Goal: Task Accomplishment & Management: Complete application form

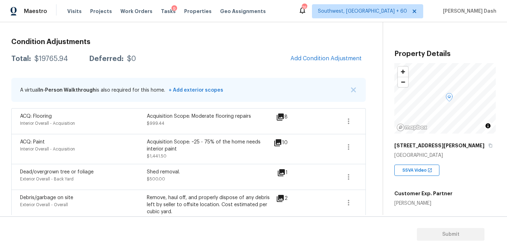
scroll to position [98, 0]
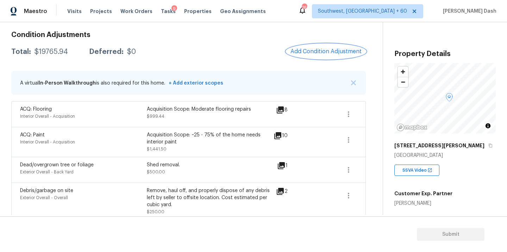
click at [301, 54] on span "Add Condition Adjustment" at bounding box center [325, 51] width 71 height 6
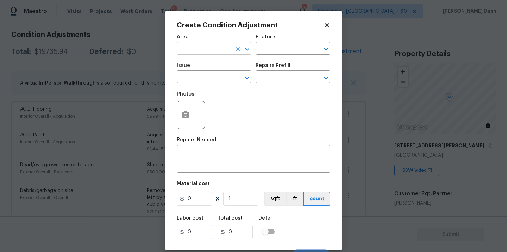
click at [199, 52] on input "text" at bounding box center [204, 49] width 55 height 11
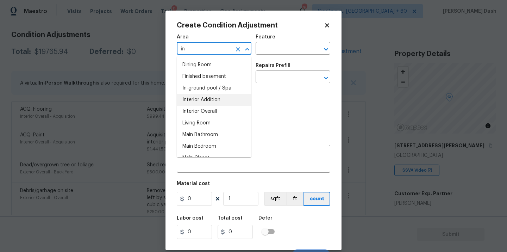
click at [205, 111] on li "Interior Overall" at bounding box center [214, 112] width 75 height 12
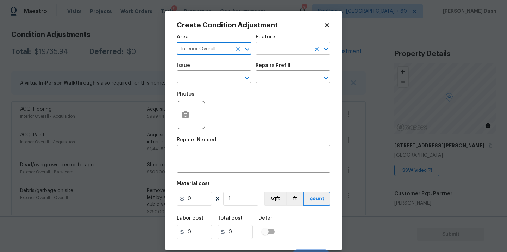
type input "Interior Overall"
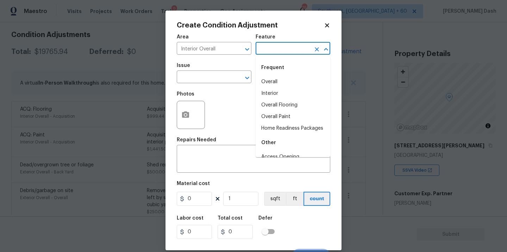
click at [280, 47] on input "text" at bounding box center [283, 49] width 55 height 11
click at [276, 131] on li "Home Readiness Packages" at bounding box center [293, 129] width 75 height 12
type input "Home Readiness Packages"
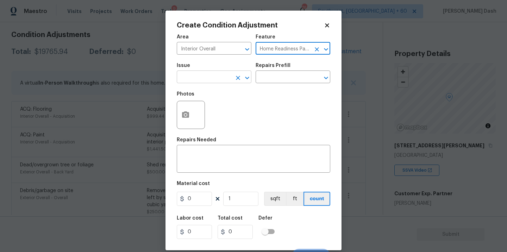
click at [216, 77] on input "text" at bounding box center [204, 77] width 55 height 11
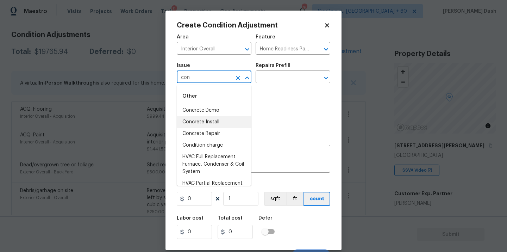
click at [218, 148] on li "Condition charge" at bounding box center [214, 145] width 75 height 12
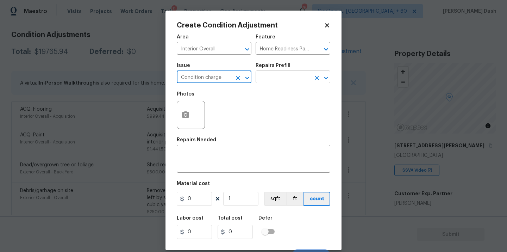
type input "Condition charge"
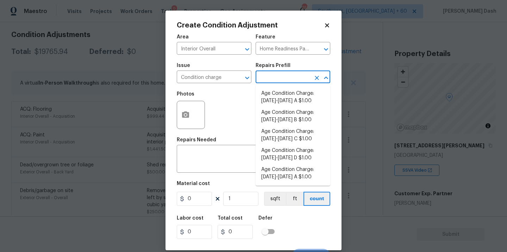
click at [272, 78] on input "text" at bounding box center [283, 77] width 55 height 11
click at [407, 182] on body "Maestro Visits Projects Work Orders Tasks 9 Properties Geo Assignments 760 Sout…" at bounding box center [253, 126] width 507 height 252
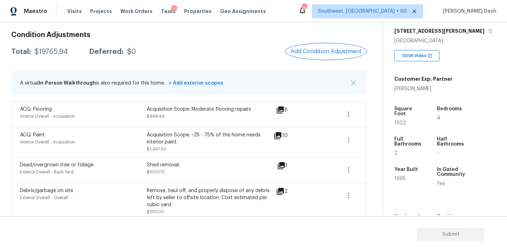
scroll to position [123, 0]
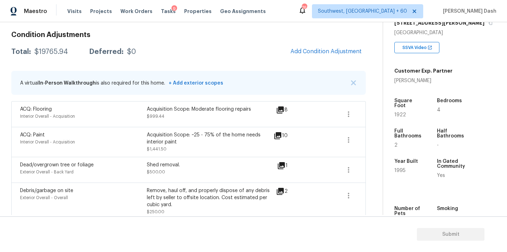
click at [328, 61] on div "Condition Adjustments Total: $19765.94 Deferred: $0 Add Condition Adjustment A …" at bounding box center [188, 229] width 355 height 406
click at [324, 53] on span "Add Condition Adjustment" at bounding box center [325, 51] width 71 height 6
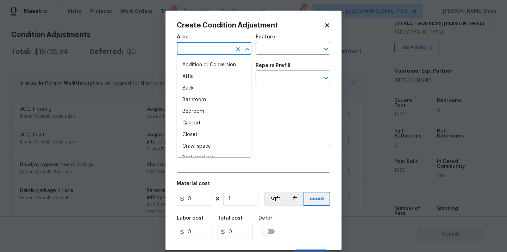
click at [217, 44] on input "text" at bounding box center [204, 49] width 55 height 11
click at [209, 110] on li "Interior Overall" at bounding box center [214, 112] width 75 height 12
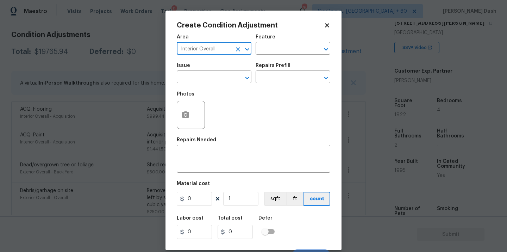
type input "Interior Overall"
click at [277, 41] on div "Feature" at bounding box center [293, 39] width 75 height 9
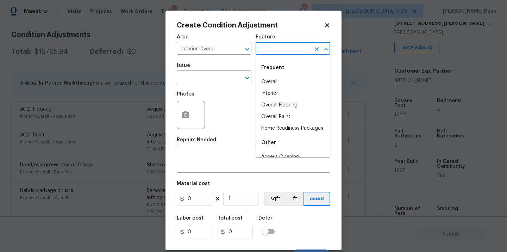
click at [277, 45] on input "text" at bounding box center [283, 49] width 55 height 11
click at [278, 121] on li "Overall Paint" at bounding box center [293, 117] width 75 height 12
type input "Overall Paint"
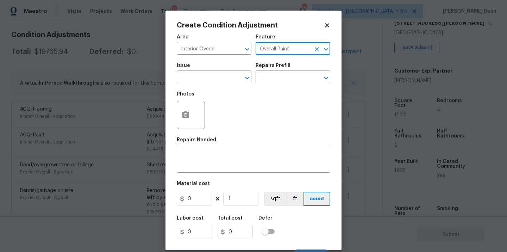
click at [320, 52] on icon "Clear" at bounding box center [316, 49] width 7 height 7
click at [302, 52] on input "text" at bounding box center [283, 49] width 55 height 11
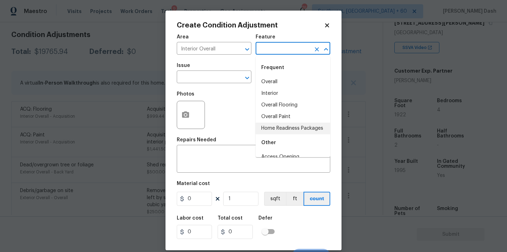
click at [281, 127] on li "Home Readiness Packages" at bounding box center [293, 129] width 75 height 12
type input "Home Readiness Packages"
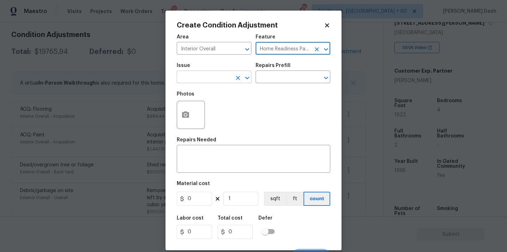
click at [223, 82] on input "text" at bounding box center [204, 77] width 55 height 11
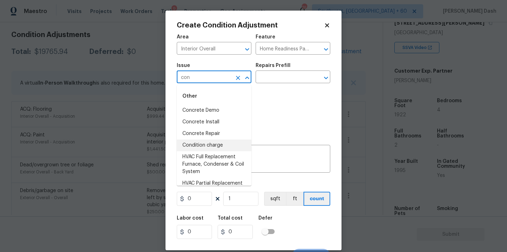
click at [212, 150] on li "Condition charge" at bounding box center [214, 145] width 75 height 12
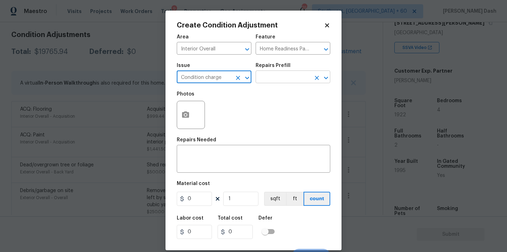
type input "Condition charge"
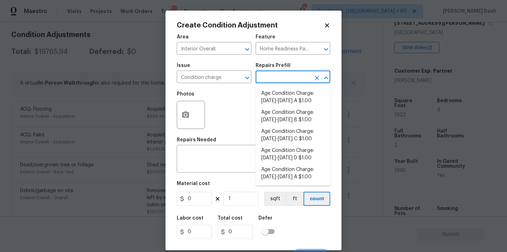
click at [275, 79] on input "text" at bounding box center [283, 77] width 55 height 11
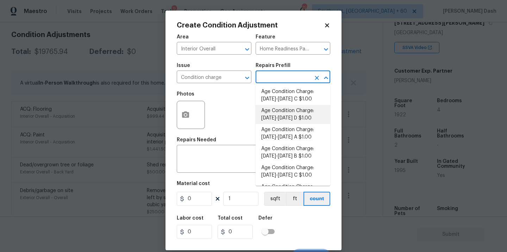
scroll to position [118, 0]
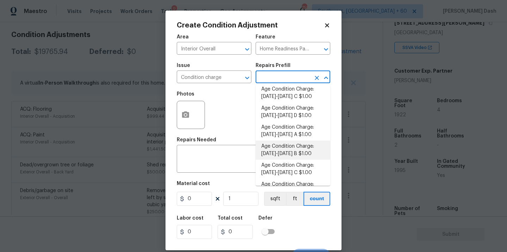
click at [284, 151] on li "Age Condition Charge: 1993-2008 B $1.00" at bounding box center [293, 149] width 75 height 19
type textarea "Age Condition Charge: 1993-2008 B"
type input "1"
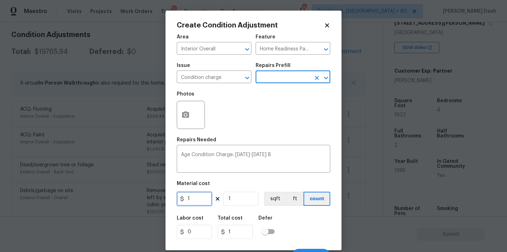
click at [201, 200] on input "1" at bounding box center [194, 199] width 35 height 14
type input "2000"
click at [310, 228] on div "Labor cost 0 Total cost 2000 Defer" at bounding box center [254, 227] width 154 height 32
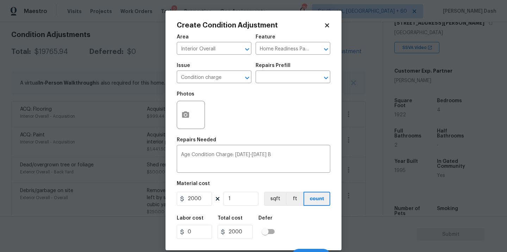
scroll to position [11, 0]
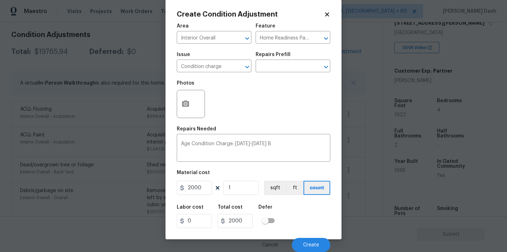
click at [311, 233] on div "Cancel Create" at bounding box center [254, 242] width 154 height 20
click at [311, 242] on button "Create" at bounding box center [311, 245] width 38 height 14
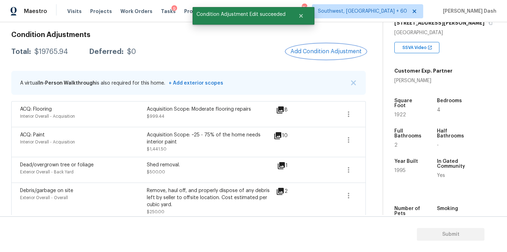
scroll to position [0, 0]
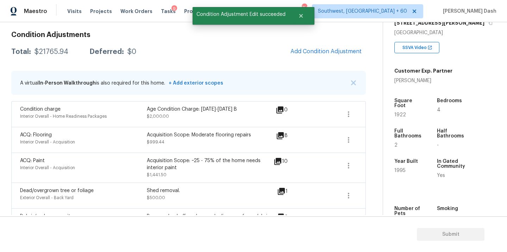
click at [46, 57] on div "Total: $21765.94 Deferred: $0 Add Condition Adjustment" at bounding box center [188, 51] width 355 height 15
click at [46, 55] on div "$21765.94" at bounding box center [52, 51] width 34 height 7
copy div "21765.94"
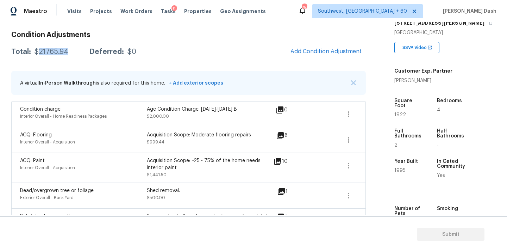
scroll to position [63, 0]
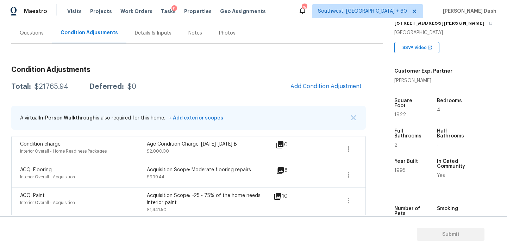
click at [37, 37] on div "Questions" at bounding box center [31, 33] width 41 height 21
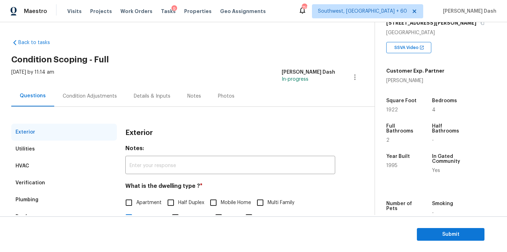
click at [43, 186] on div "Verification" at bounding box center [64, 182] width 106 height 17
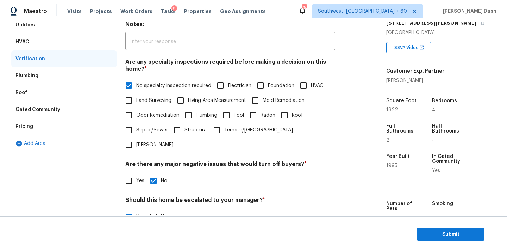
scroll to position [172, 0]
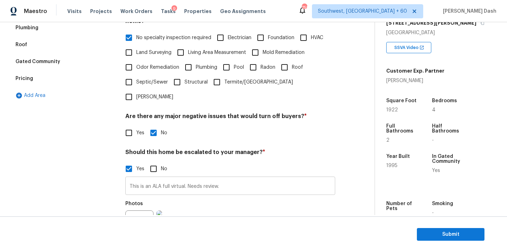
click at [158, 178] on input "This is an ALA full virtual. Needs review." at bounding box center [230, 186] width 210 height 17
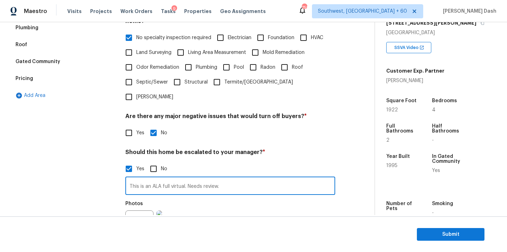
click at [158, 178] on input "This is an ALA full virtual. Needs review." at bounding box center [230, 186] width 210 height 17
click at [33, 80] on div "Pricing" at bounding box center [64, 78] width 106 height 17
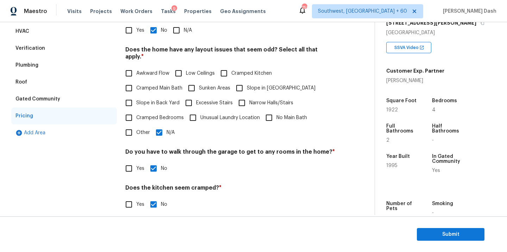
scroll to position [93, 0]
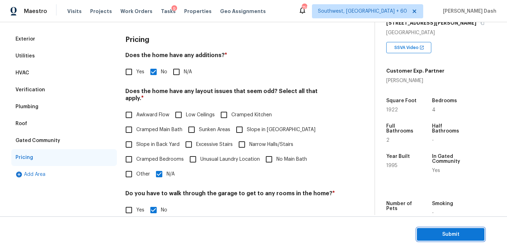
click at [425, 233] on span "Submit" at bounding box center [450, 234] width 56 height 9
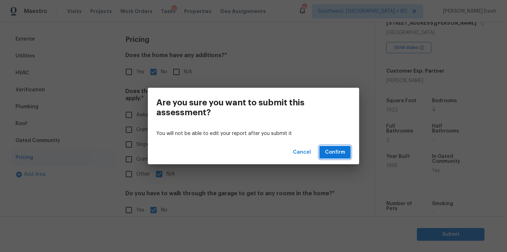
click at [346, 156] on button "Confirm" at bounding box center [334, 152] width 31 height 13
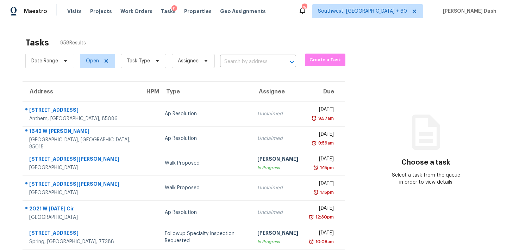
click at [257, 68] on div "Date Range Open Task Type Assignee ​" at bounding box center [160, 61] width 271 height 18
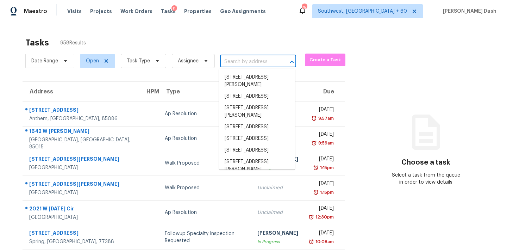
paste input "3018 University Station Rd, Durham, NC 27705"
type input "3018 University Station Rd, Durham, NC 27705"
click at [255, 62] on input "3018 University Station Rd, Durham, NC 27705" at bounding box center [248, 61] width 56 height 11
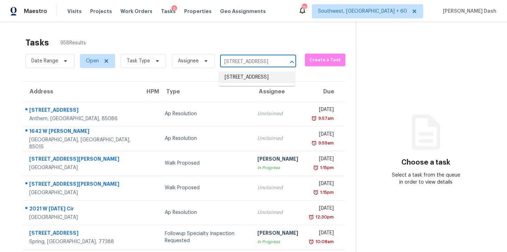
click at [247, 80] on li "3018 University Station Rd, Durham, NC 27705" at bounding box center [257, 77] width 76 height 12
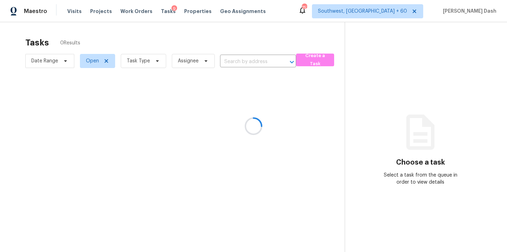
type input "3018 University Station Rd, Durham, NC 27705"
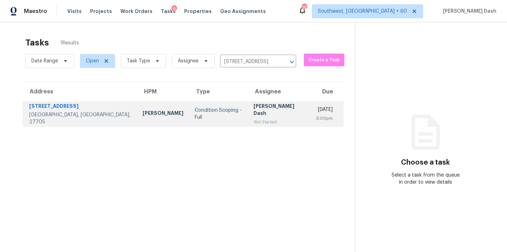
click at [195, 111] on div "Condition Scoping - Full" at bounding box center [219, 114] width 48 height 14
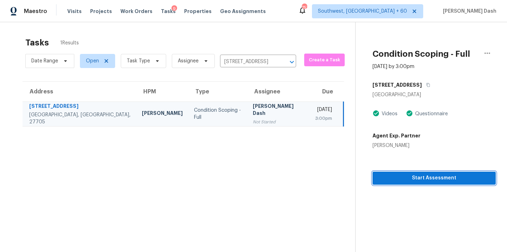
click at [428, 179] on span "Start Assessment" at bounding box center [434, 178] width 112 height 9
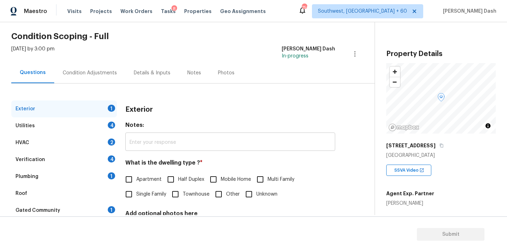
scroll to position [46, 0]
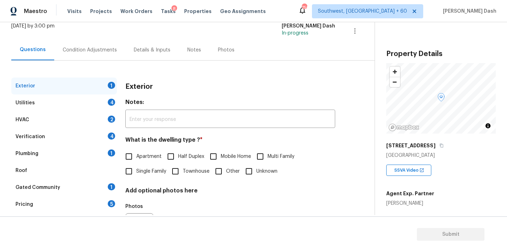
click at [136, 167] on label "Single Family" at bounding box center [143, 171] width 45 height 15
click at [136, 167] on input "Single Family" at bounding box center [128, 171] width 15 height 15
checkbox input "true"
click at [106, 102] on div "Utilities 4" at bounding box center [64, 102] width 106 height 17
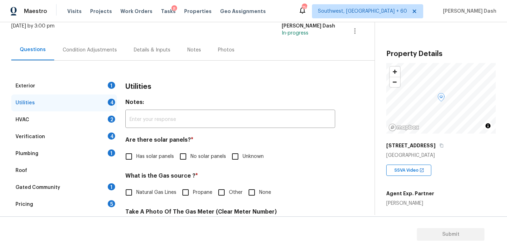
click at [193, 156] on span "No solar panels" at bounding box center [208, 156] width 36 height 7
click at [190, 156] on input "No solar panels" at bounding box center [183, 156] width 15 height 15
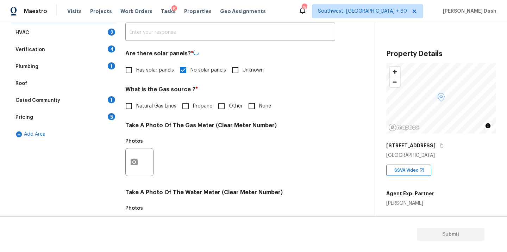
checkbox input "false"
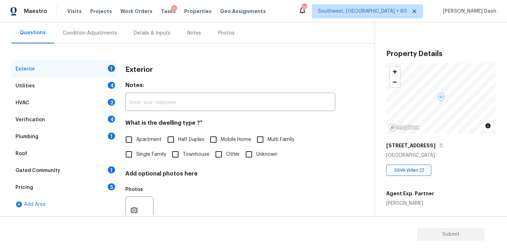
scroll to position [87, 0]
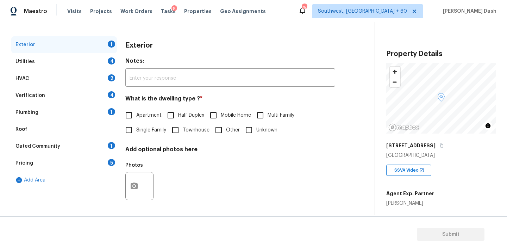
click at [152, 124] on label "Single Family" at bounding box center [143, 130] width 45 height 15
click at [136, 124] on input "Single Family" at bounding box center [128, 130] width 15 height 15
checkbox input "true"
click at [97, 51] on div "Exterior" at bounding box center [64, 44] width 106 height 17
click at [99, 61] on div "Utilities 4" at bounding box center [64, 61] width 106 height 17
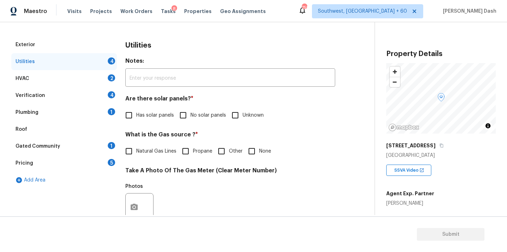
click at [213, 112] on span "No solar panels" at bounding box center [208, 115] width 36 height 7
click at [190, 112] on input "No solar panels" at bounding box center [183, 115] width 15 height 15
checkbox input "true"
click at [233, 151] on span "Other" at bounding box center [236, 151] width 14 height 7
click at [229, 151] on input "Other" at bounding box center [221, 151] width 15 height 15
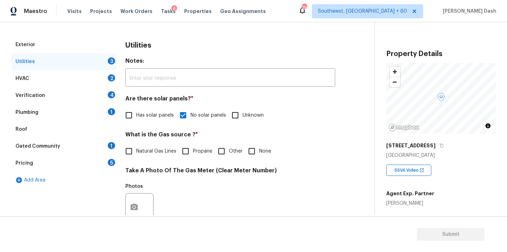
checkbox input "true"
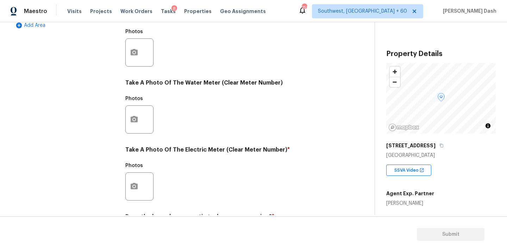
scroll to position [278, 0]
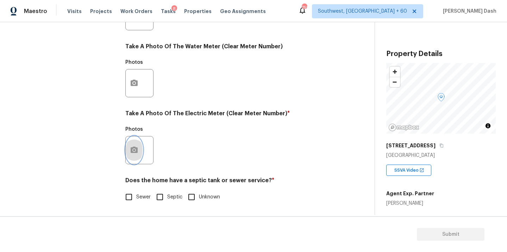
click at [130, 152] on icon "button" at bounding box center [134, 150] width 8 height 8
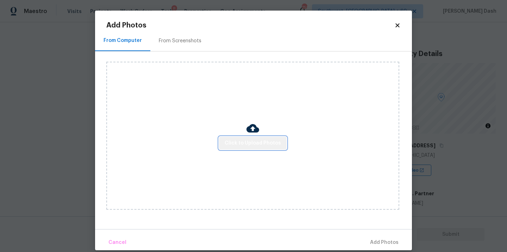
click at [267, 141] on span "Click to Upload Photos" at bounding box center [253, 143] width 56 height 9
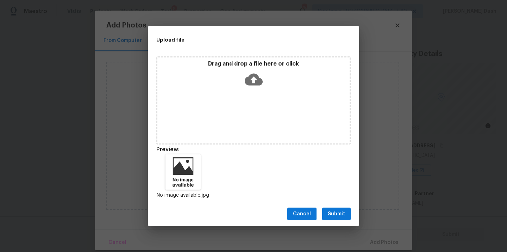
click at [343, 210] on span "Submit" at bounding box center [336, 213] width 17 height 9
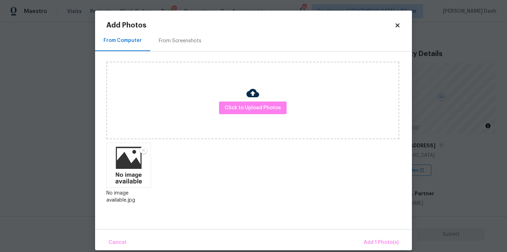
click at [376, 231] on div "Cancel Add 1 Photo(s)" at bounding box center [253, 239] width 317 height 21
click at [383, 242] on span "Add 1 Photo(s)" at bounding box center [381, 242] width 35 height 9
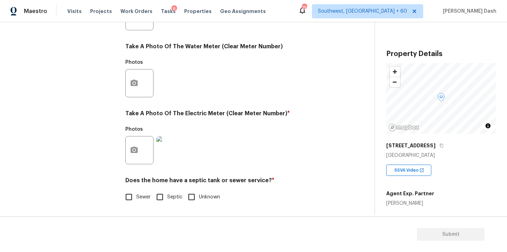
click at [148, 198] on span "Sewer" at bounding box center [143, 196] width 14 height 7
click at [136, 198] on input "Sewer" at bounding box center [128, 196] width 15 height 15
checkbox input "true"
click at [161, 198] on input "Septic" at bounding box center [159, 197] width 15 height 15
checkbox input "true"
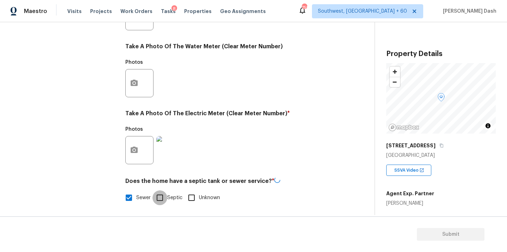
checkbox input "false"
click at [73, 148] on div "Exterior Utilities HVAC 2 Verification 4 Plumbing 1 Roof Gated Community 1 Pric…" at bounding box center [64, 28] width 106 height 367
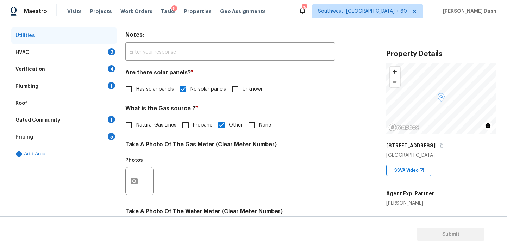
scroll to position [86, 0]
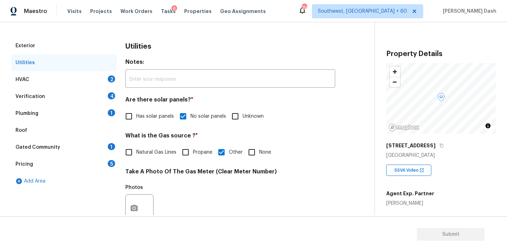
click at [90, 79] on div "HVAC 2" at bounding box center [64, 79] width 106 height 17
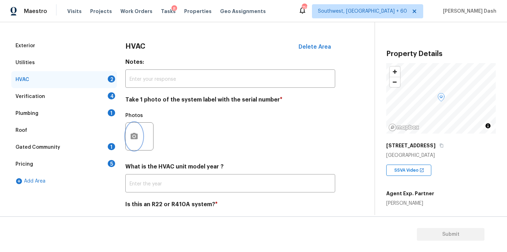
click at [135, 125] on button "button" at bounding box center [134, 136] width 17 height 27
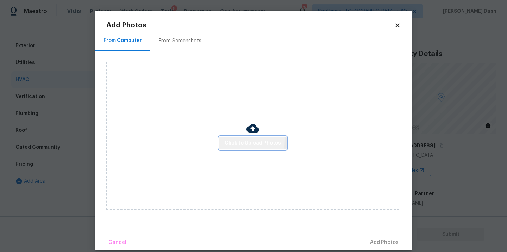
click at [234, 140] on span "Click to Upload Photos" at bounding box center [253, 143] width 56 height 9
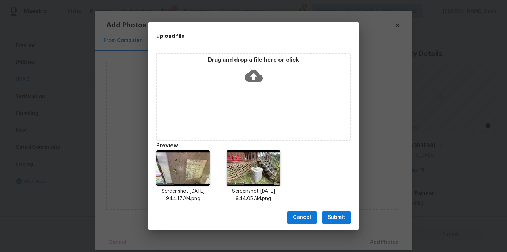
click at [334, 214] on span "Submit" at bounding box center [336, 217] width 17 height 9
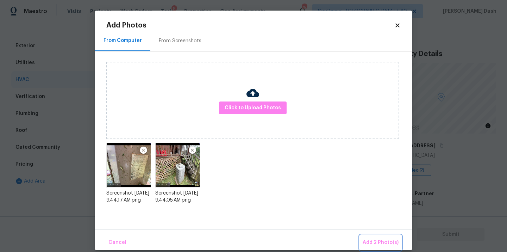
click at [383, 244] on span "Add 2 Photo(s)" at bounding box center [381, 242] width 36 height 9
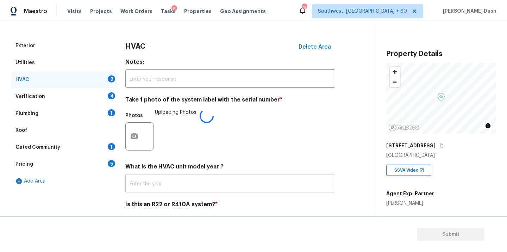
click at [159, 186] on input "text" at bounding box center [230, 184] width 210 height 17
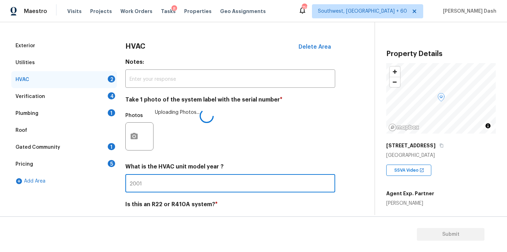
scroll to position [111, 0]
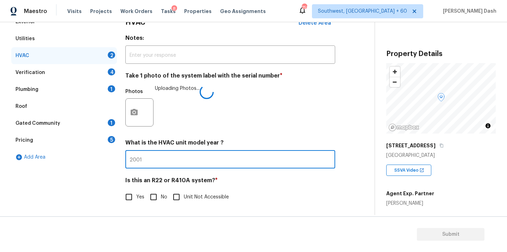
type input "2001"
click at [152, 196] on input "No" at bounding box center [153, 196] width 15 height 15
checkbox input "true"
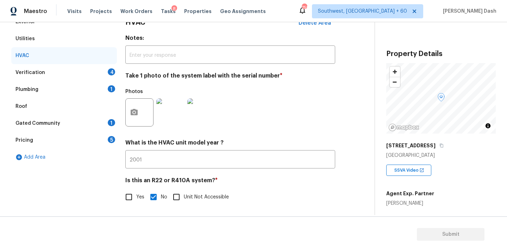
click at [92, 184] on div "Exterior Utilities HVAC Verification 4 Plumbing 1 Roof Gated Community 1 Pricin…" at bounding box center [64, 112] width 106 height 199
click at [87, 76] on div "Verification 4" at bounding box center [64, 72] width 106 height 17
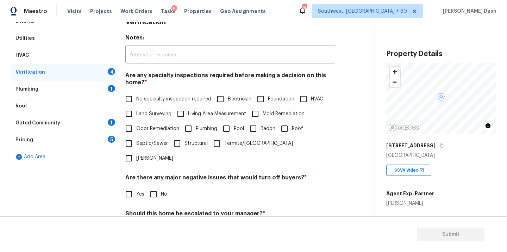
click at [163, 102] on span "No specialty inspection required" at bounding box center [173, 98] width 75 height 7
click at [136, 102] on input "No specialty inspection required" at bounding box center [128, 99] width 15 height 15
checkbox input "true"
click at [154, 187] on input "No" at bounding box center [153, 194] width 15 height 15
checkbox input "true"
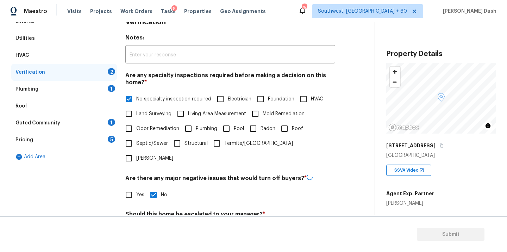
scroll to position [172, 0]
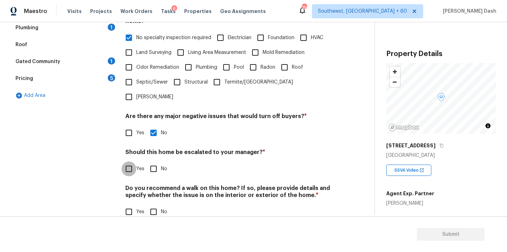
click at [134, 161] on input "Yes" at bounding box center [128, 168] width 15 height 15
checkbox input "true"
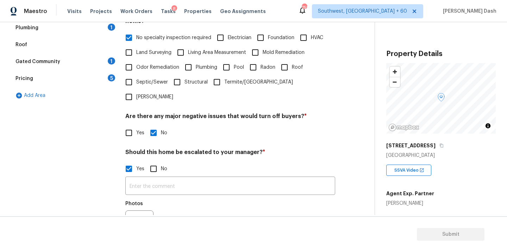
click at [155, 181] on div "​ Photos" at bounding box center [230, 209] width 210 height 67
click at [157, 178] on input "text" at bounding box center [230, 186] width 210 height 17
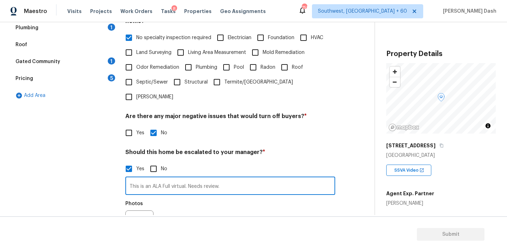
type input "This is an ALA Full virtual. Needs review."
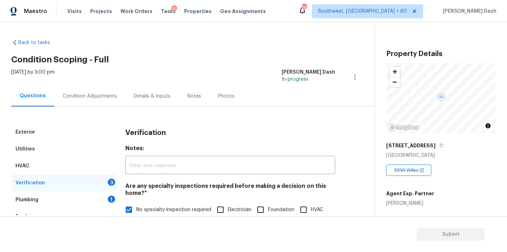
scroll to position [172, 0]
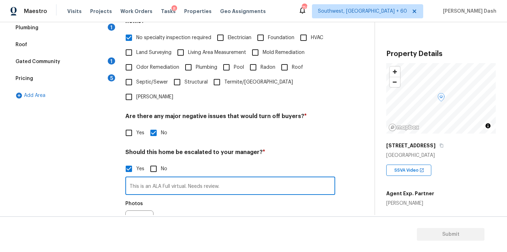
click at [142, 210] on div at bounding box center [139, 224] width 28 height 28
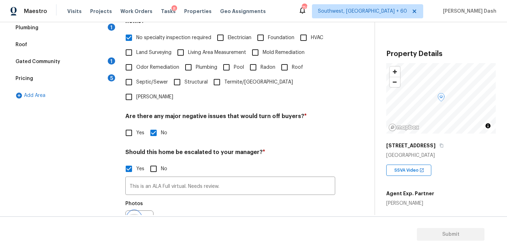
click at [135, 211] on button "button" at bounding box center [134, 224] width 17 height 27
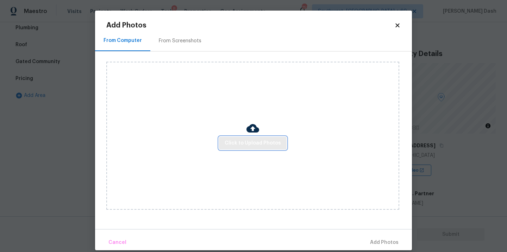
click at [258, 149] on button "Click to Upload Photos" at bounding box center [253, 143] width 68 height 13
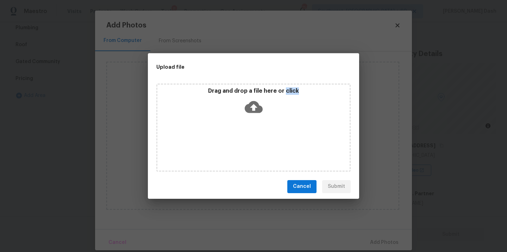
click at [258, 149] on div "Drag and drop a file here or click" at bounding box center [253, 127] width 194 height 88
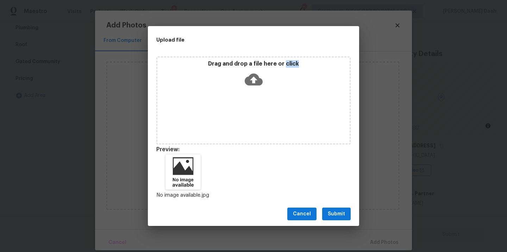
click at [342, 213] on span "Submit" at bounding box center [336, 213] width 17 height 9
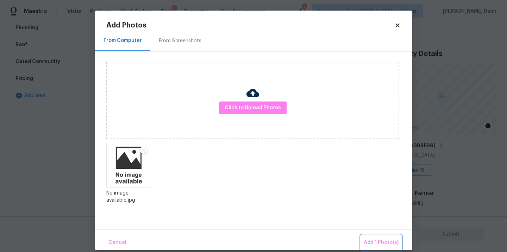
click at [383, 242] on span "Add 1 Photo(s)" at bounding box center [381, 242] width 35 height 9
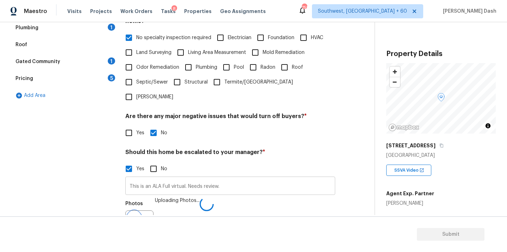
scroll to position [181, 0]
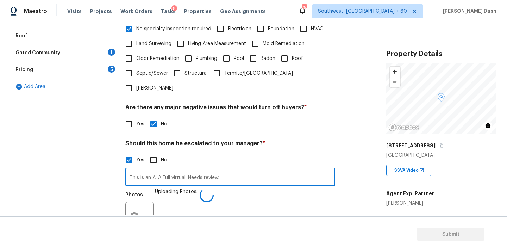
click at [224, 169] on input "This is an ALA Full virtual. Needs review." at bounding box center [230, 177] width 210 height 17
click at [230, 169] on input "This is an ALA Full virtual. Needs review." at bounding box center [230, 177] width 210 height 17
click at [270, 169] on input "This is an ALA Full virtual. Needs review. The house has damaged deck, Needs to…" at bounding box center [230, 177] width 210 height 17
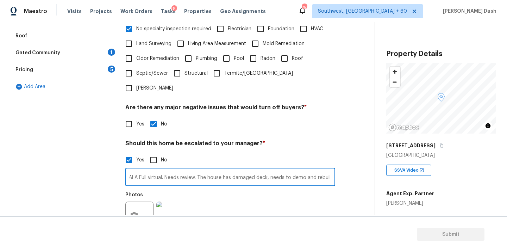
click at [308, 169] on input "This is an ALA Full virtual. Needs review. The house has damaged deck, needs to…" at bounding box center [230, 177] width 210 height 17
click at [330, 169] on input "This is an ALA Full virtual. Needs review. The house has damaged deck, needs to…" at bounding box center [230, 177] width 210 height 17
type input "This is an ALA Full virtual. Needs review. The house has damaged deck, needs to…"
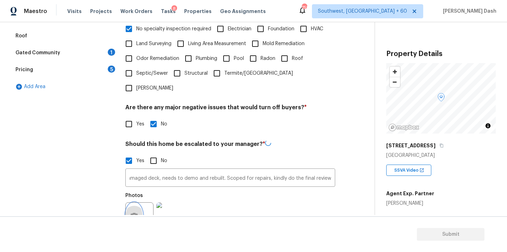
click at [139, 202] on button "button" at bounding box center [134, 215] width 17 height 27
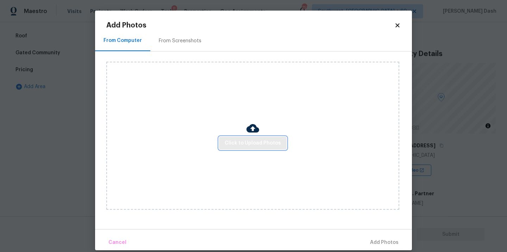
click at [244, 140] on span "Click to Upload Photos" at bounding box center [253, 143] width 56 height 9
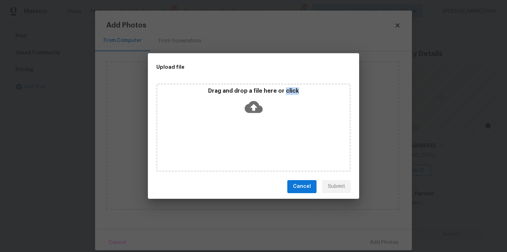
click at [244, 140] on div "Drag and drop a file here or click" at bounding box center [253, 127] width 194 height 88
